Goal: Information Seeking & Learning: Learn about a topic

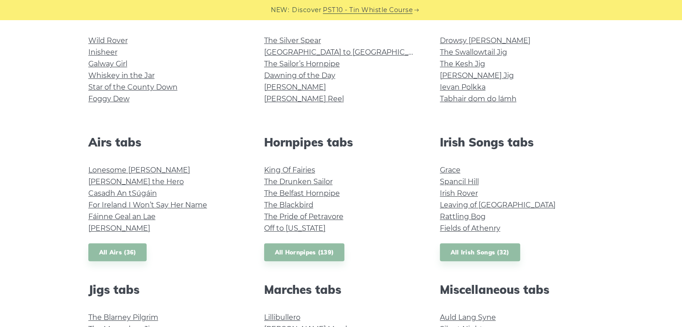
scroll to position [256, 0]
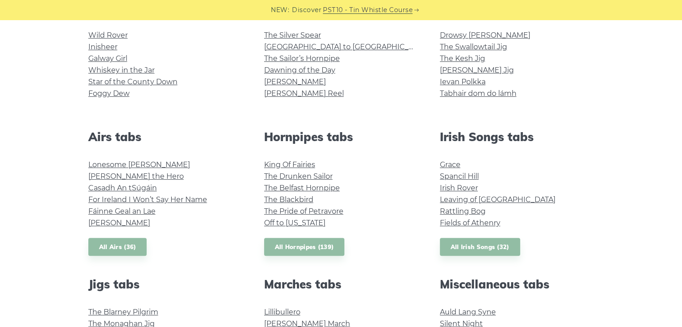
click at [234, 190] on li "Casadh An tSúgáin" at bounding box center [165, 188] width 154 height 12
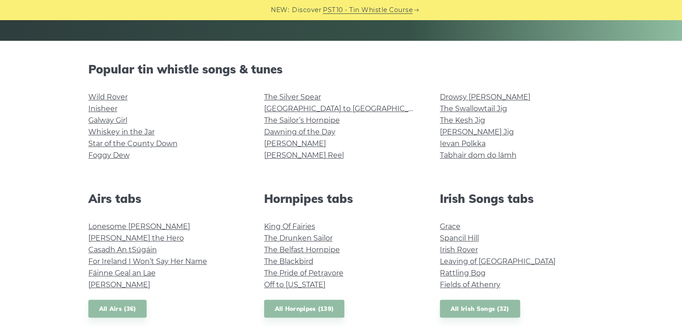
scroll to position [194, 0]
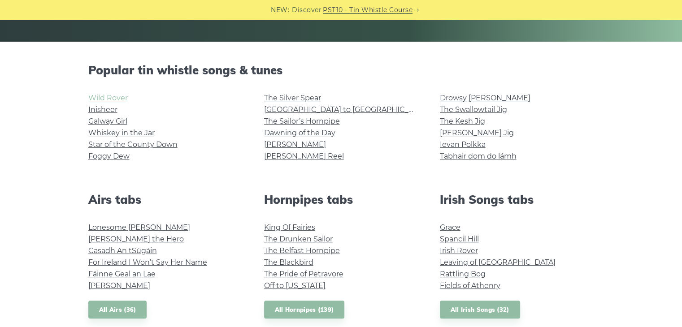
click at [120, 96] on link "Wild Rover" at bounding box center [107, 98] width 39 height 9
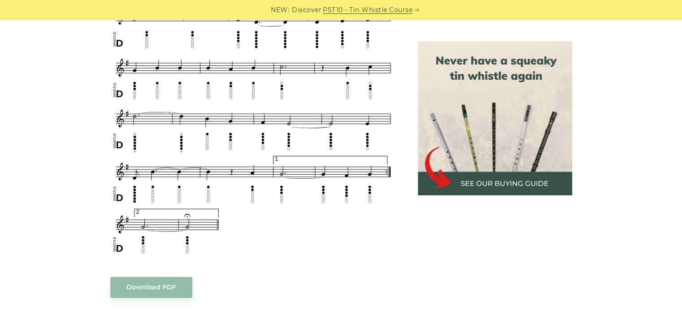
scroll to position [571, 0]
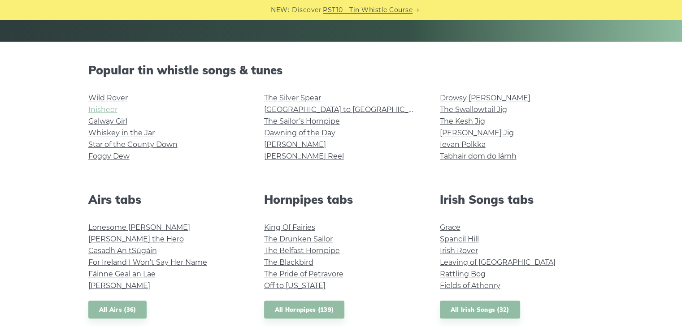
click at [112, 112] on link "Inisheer" at bounding box center [102, 109] width 29 height 9
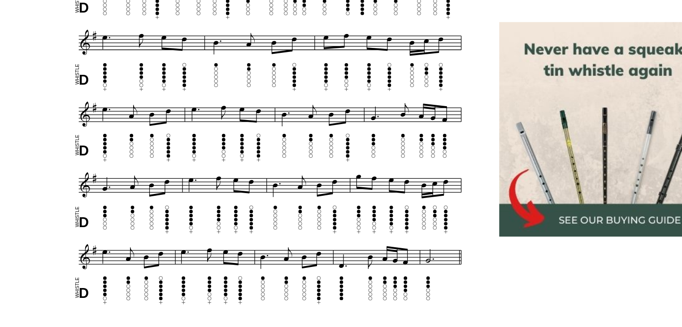
scroll to position [335, 0]
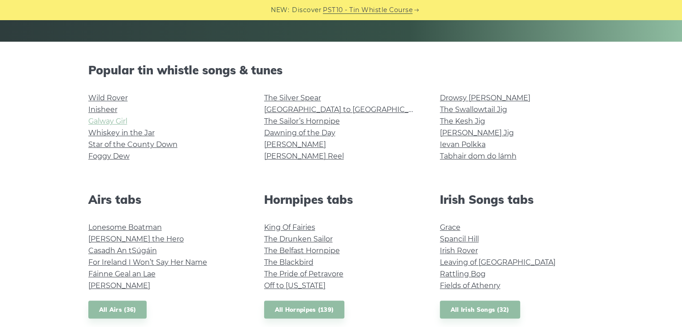
click at [107, 119] on link "Galway Girl" at bounding box center [107, 121] width 39 height 9
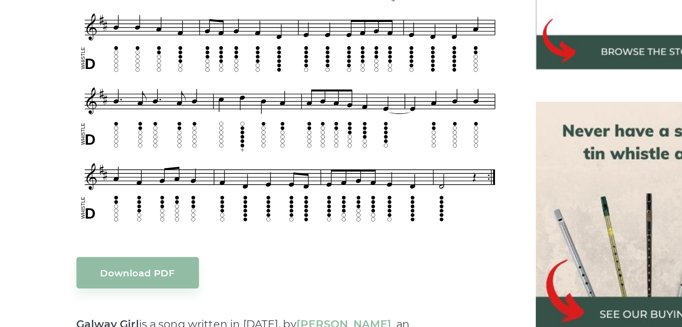
scroll to position [326, 0]
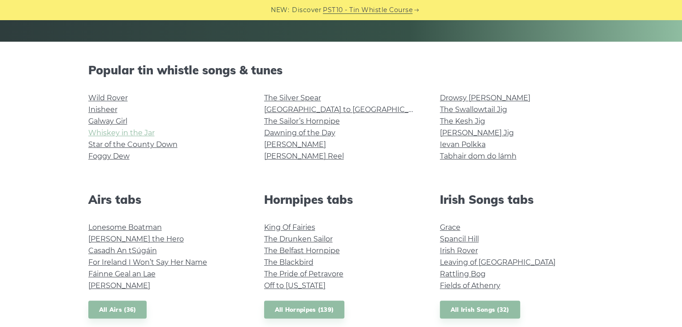
click at [121, 135] on link "Whiskey in the Jar" at bounding box center [121, 133] width 66 height 9
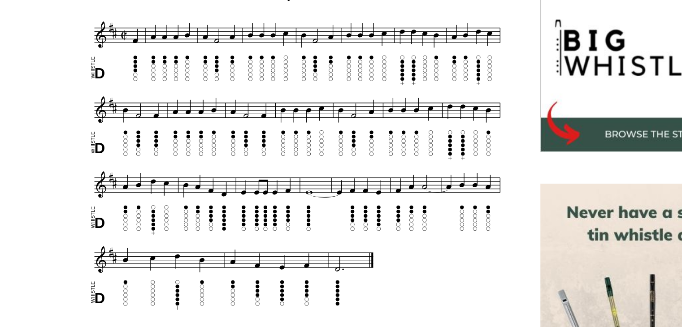
scroll to position [230, 0]
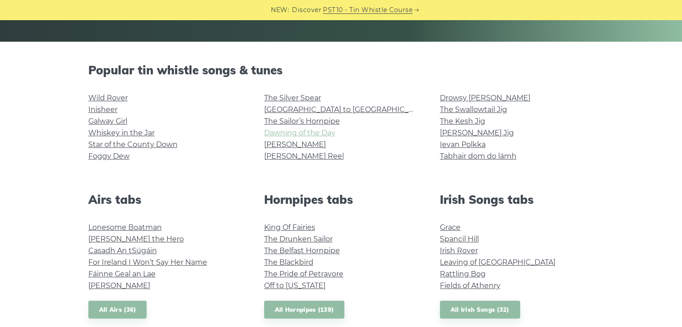
click at [325, 131] on link "Dawning of the Day" at bounding box center [299, 133] width 71 height 9
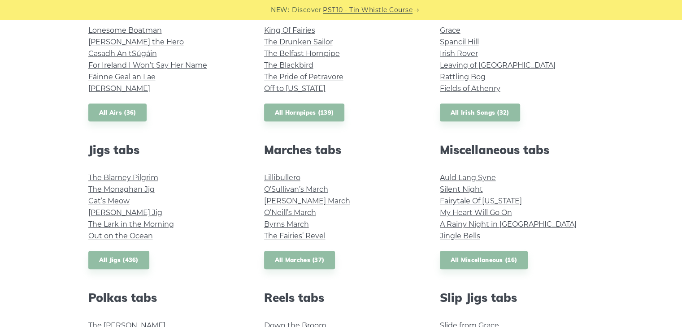
scroll to position [391, 0]
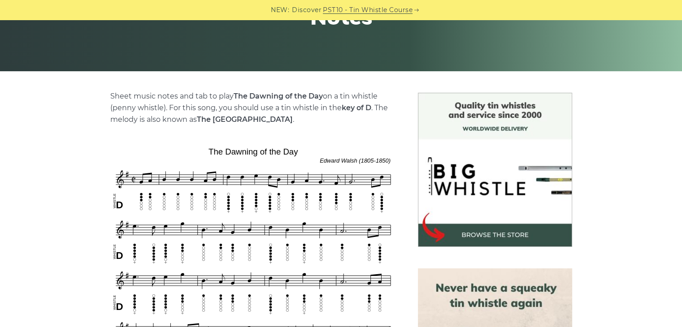
scroll to position [165, 0]
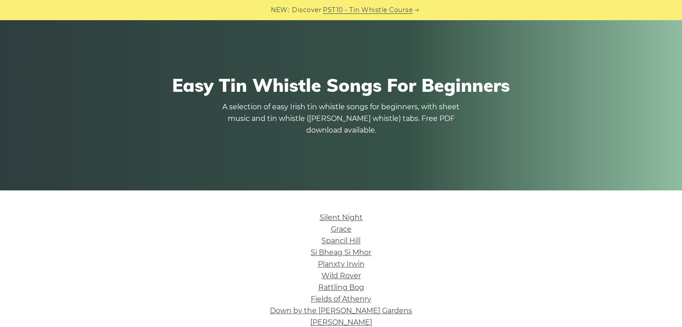
scroll to position [45, 0]
drag, startPoint x: 0, startPoint y: 0, endPoint x: 252, endPoint y: 178, distance: 308.8
click at [252, 178] on div "Easy Tin Whistle Songs For Beginners A selection of easy Irish tin whistle song…" at bounding box center [341, 105] width 682 height 170
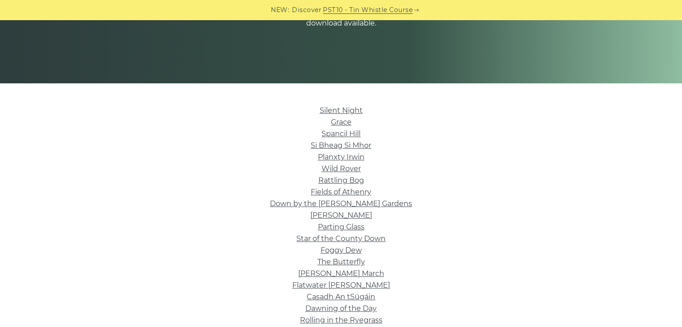
scroll to position [194, 0]
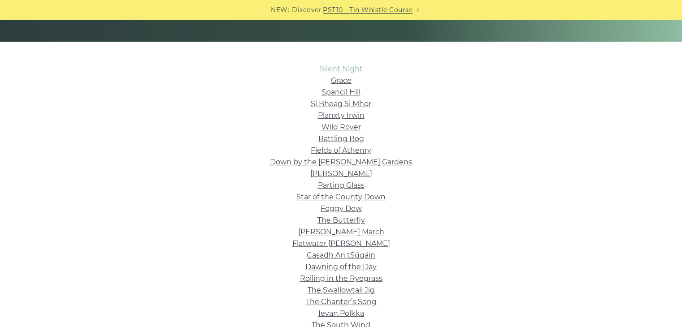
click at [350, 66] on link "Silent Night" at bounding box center [341, 69] width 43 height 9
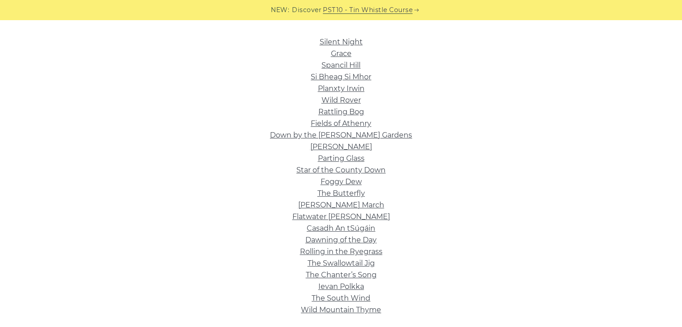
scroll to position [221, 0]
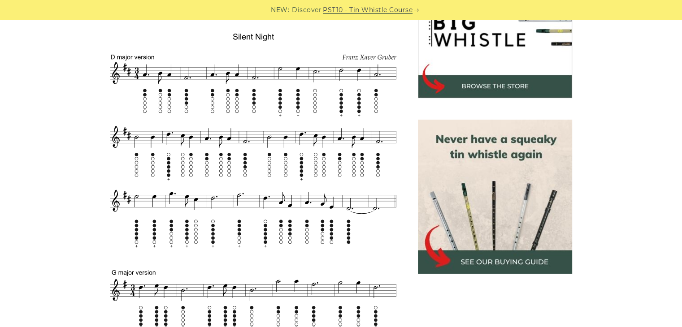
scroll to position [313, 0]
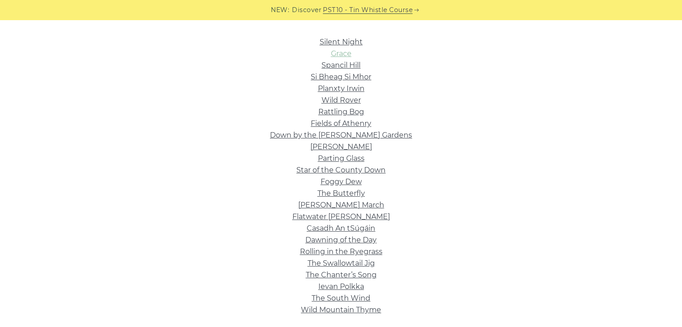
click at [346, 56] on link "Grace" at bounding box center [341, 53] width 21 height 9
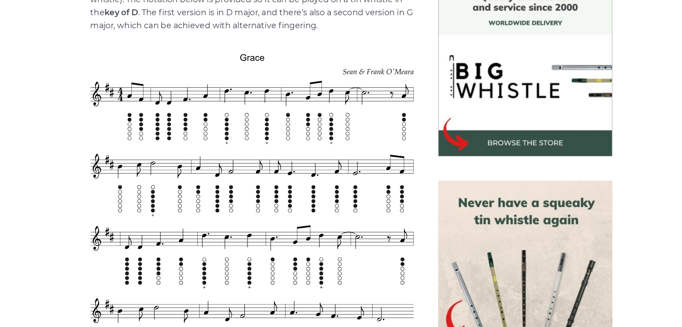
scroll to position [251, 0]
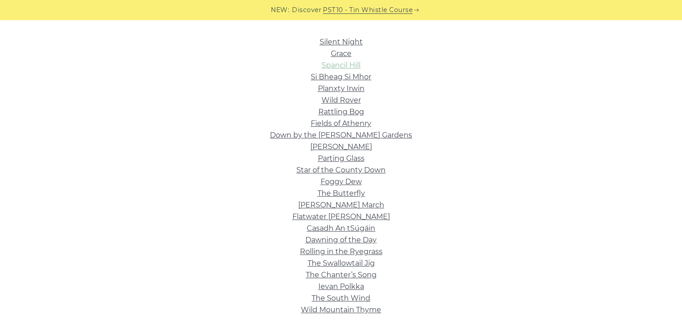
click at [340, 68] on link "Spancil Hill" at bounding box center [340, 65] width 39 height 9
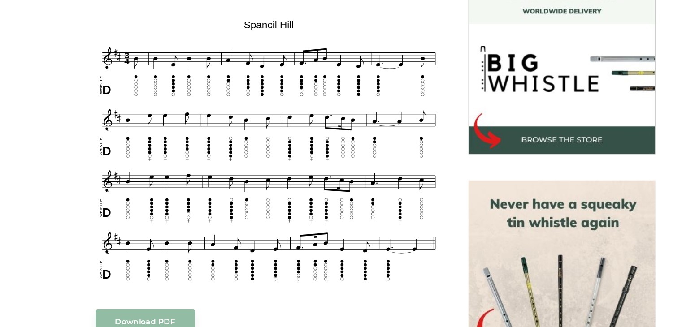
scroll to position [242, 0]
